Goal: Task Accomplishment & Management: Use online tool/utility

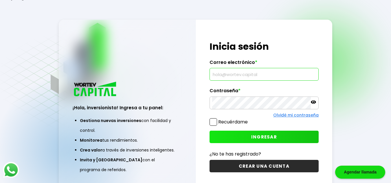
click at [256, 75] on input "text" at bounding box center [264, 74] width 104 height 12
type input "M"
type input "[EMAIL_ADDRESS][DOMAIN_NAME]"
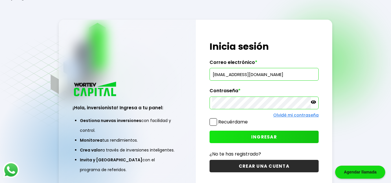
click at [313, 103] on icon at bounding box center [313, 101] width 5 height 3
click at [262, 137] on span "INGRESAR" at bounding box center [264, 137] width 26 height 6
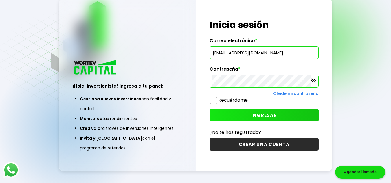
scroll to position [22, 0]
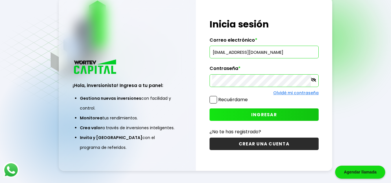
click at [260, 114] on span "INGRESAR" at bounding box center [264, 115] width 26 height 6
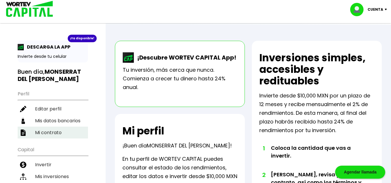
click at [56, 134] on li "Mi contrato" at bounding box center [53, 133] width 70 height 12
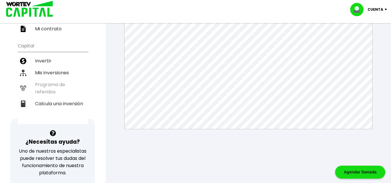
scroll to position [138, 0]
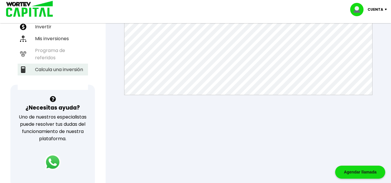
click at [60, 71] on li "Calcula una inversión" at bounding box center [53, 70] width 70 height 12
select select "1"
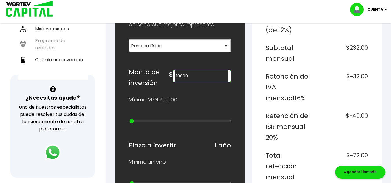
scroll to position [139, 0]
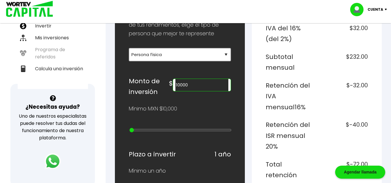
click at [214, 85] on input "10000" at bounding box center [201, 85] width 53 height 12
type input "1"
click at [99, 91] on div "¡Ya disponible! DESCARGA LA APP Invierte desde tu celular Buen día, MONSERRAT D…" at bounding box center [53, 45] width 106 height 357
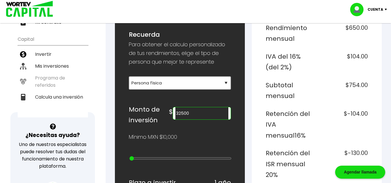
scroll to position [96, 0]
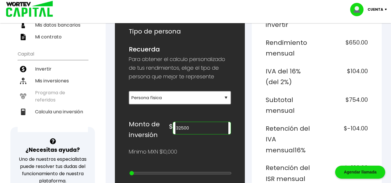
click at [202, 127] on input "32500" at bounding box center [201, 128] width 53 height 12
click at [104, 39] on div "¡Ya disponible! DESCARGA LA APP Invierte desde tu celular Buen día, MONSERRAT D…" at bounding box center [53, 88] width 106 height 357
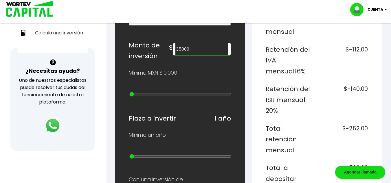
scroll to position [153, 0]
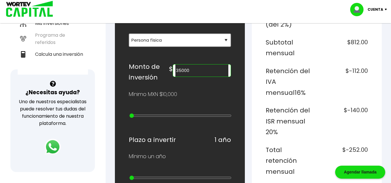
click at [200, 69] on input "35000" at bounding box center [201, 71] width 53 height 12
click at [92, 30] on div "¡Ya disponible! DESCARGA LA APP Invierte desde tu celular Buen día, MONSERRAT D…" at bounding box center [53, 30] width 106 height 357
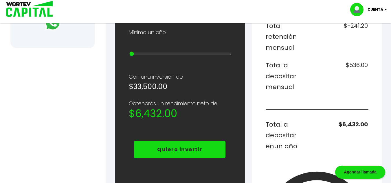
scroll to position [178, 0]
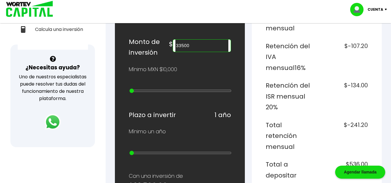
click at [208, 47] on input "33500" at bounding box center [201, 46] width 53 height 12
click at [100, 56] on div "¡Ya disponible! DESCARGA LA APP Invierte desde tu celular Buen día, MONSERRAT D…" at bounding box center [53, 5] width 106 height 357
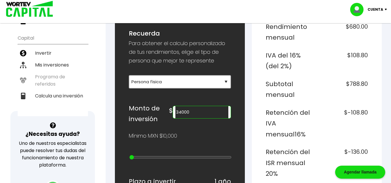
scroll to position [90, 0]
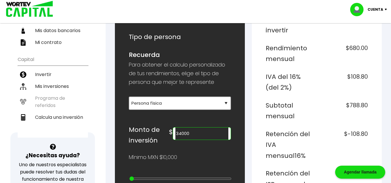
click at [210, 137] on input "34000" at bounding box center [201, 134] width 53 height 12
type input "3"
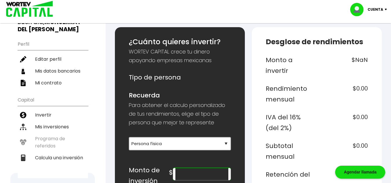
scroll to position [49, 0]
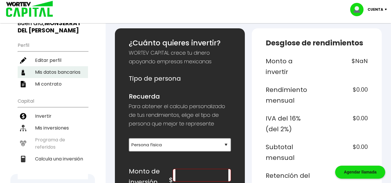
click at [72, 73] on li "Mis datos bancarios" at bounding box center [53, 72] width 70 height 12
select select "BBVA Bancomer"
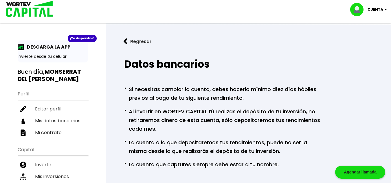
click at [380, 10] on p "Cuenta" at bounding box center [376, 9] width 16 height 9
click at [372, 38] on li "Cerrar sesión" at bounding box center [369, 39] width 46 height 12
